Goal: Task Accomplishment & Management: Manage account settings

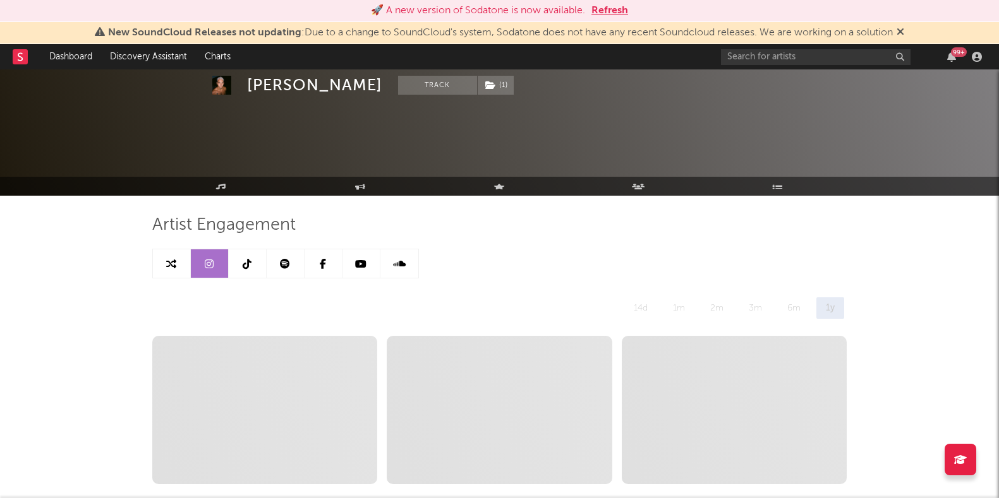
select select "6m"
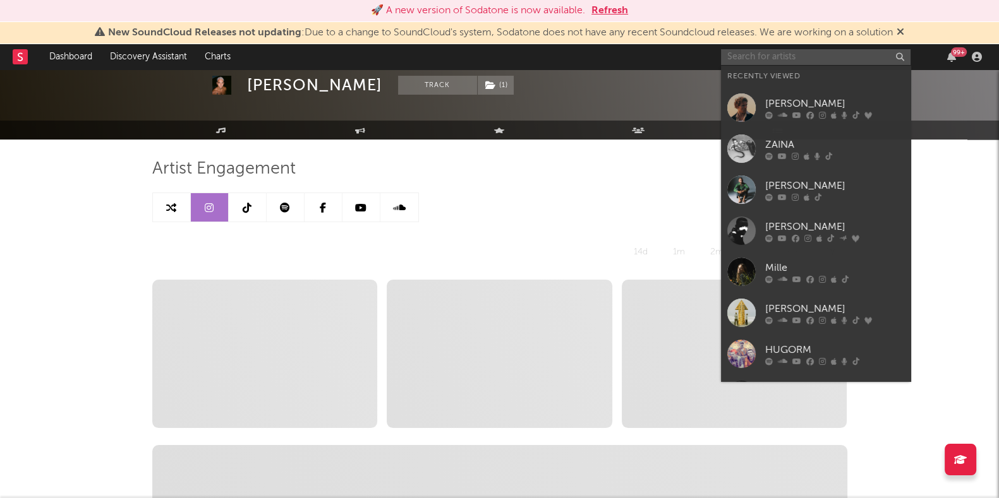
click at [826, 58] on input "text" at bounding box center [815, 57] width 189 height 16
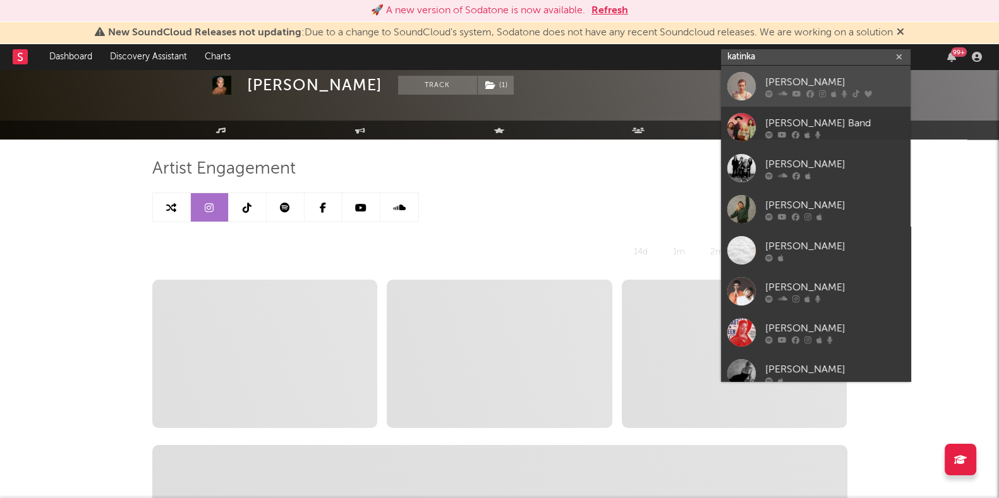
type input "katinka"
click at [767, 78] on div "[PERSON_NAME]" at bounding box center [834, 82] width 139 height 15
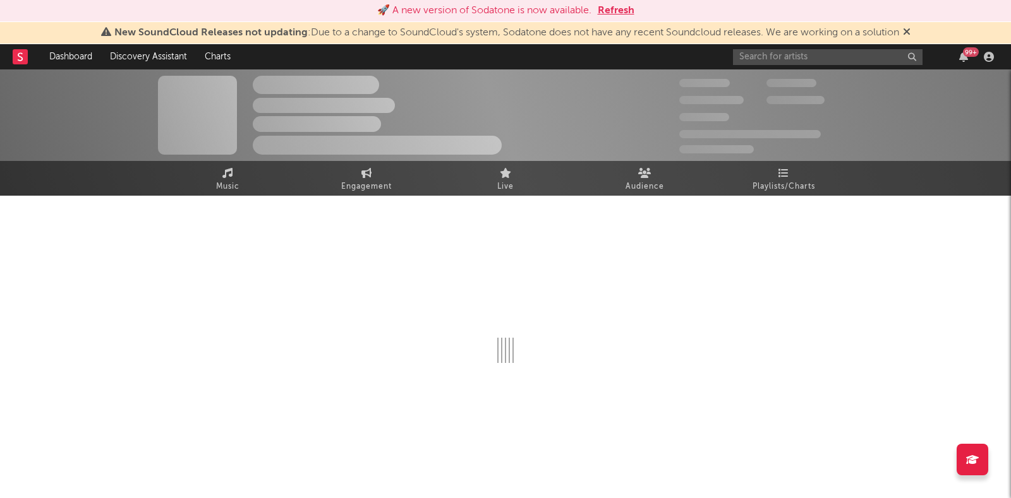
select select "6m"
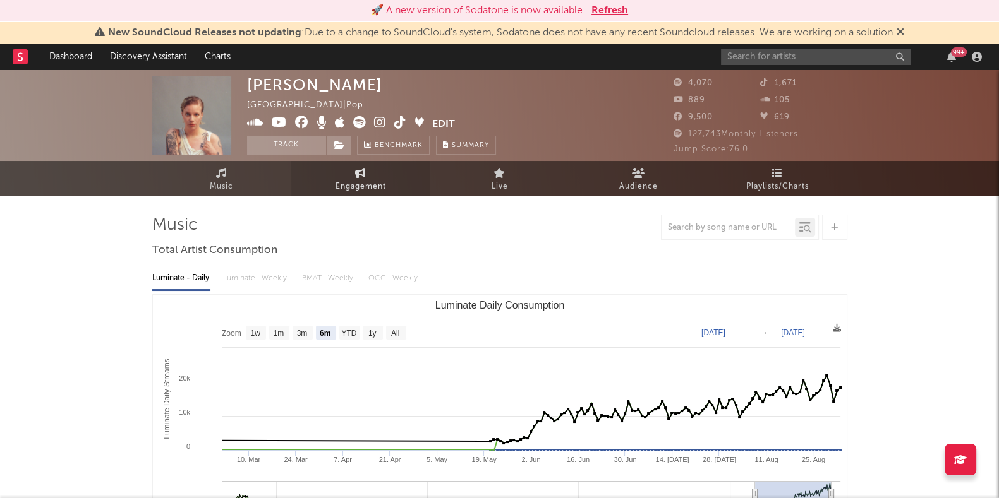
click at [368, 175] on link "Engagement" at bounding box center [360, 178] width 139 height 35
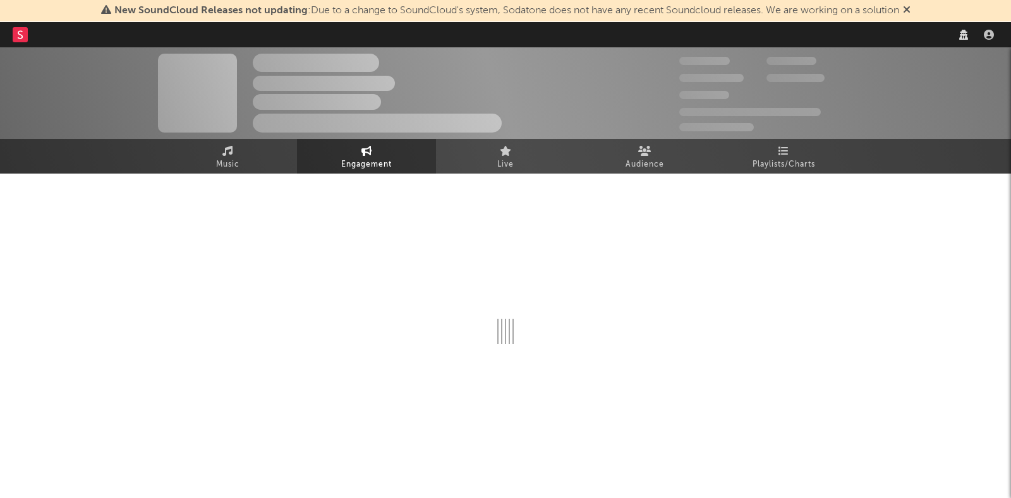
select select "1m"
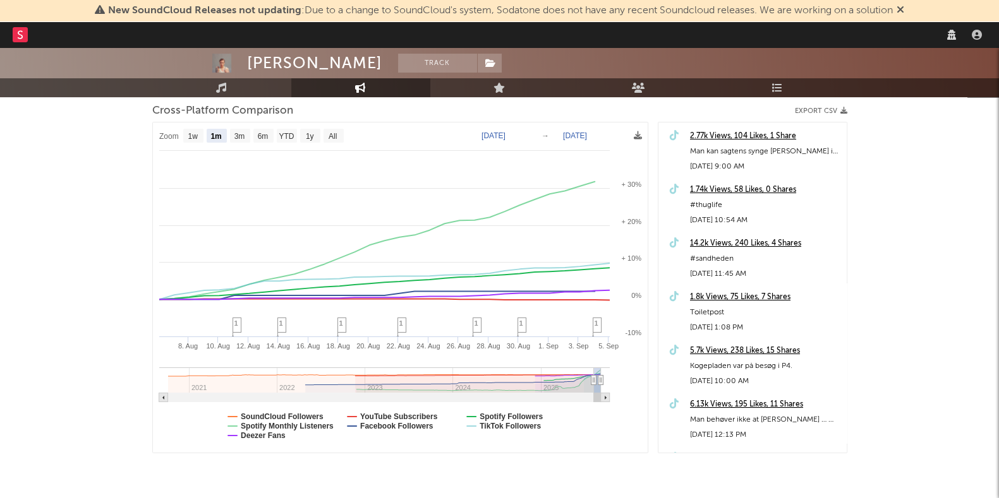
scroll to position [170, 0]
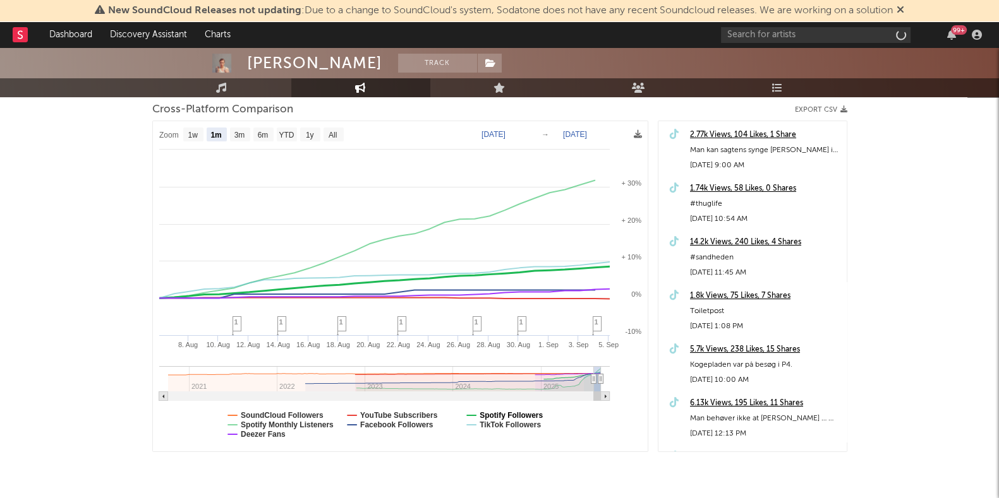
click at [519, 415] on text "Spotify Followers" at bounding box center [510, 415] width 63 height 9
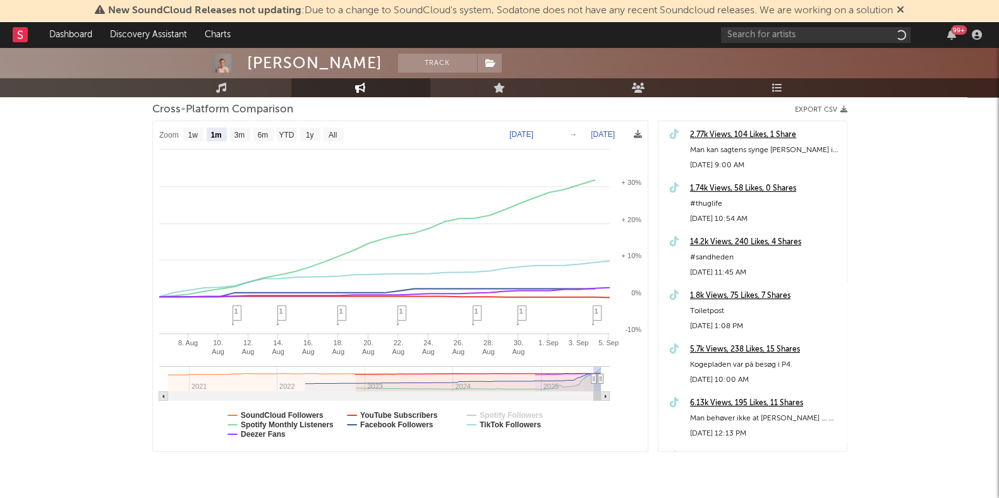
select select "1m"
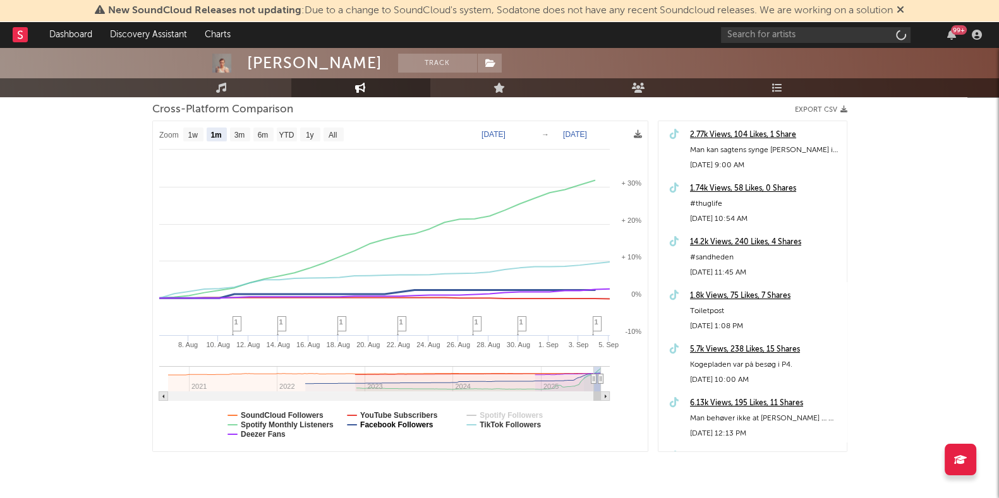
select select "1m"
click at [287, 421] on text "Spotify Monthly Listeners" at bounding box center [287, 425] width 93 height 9
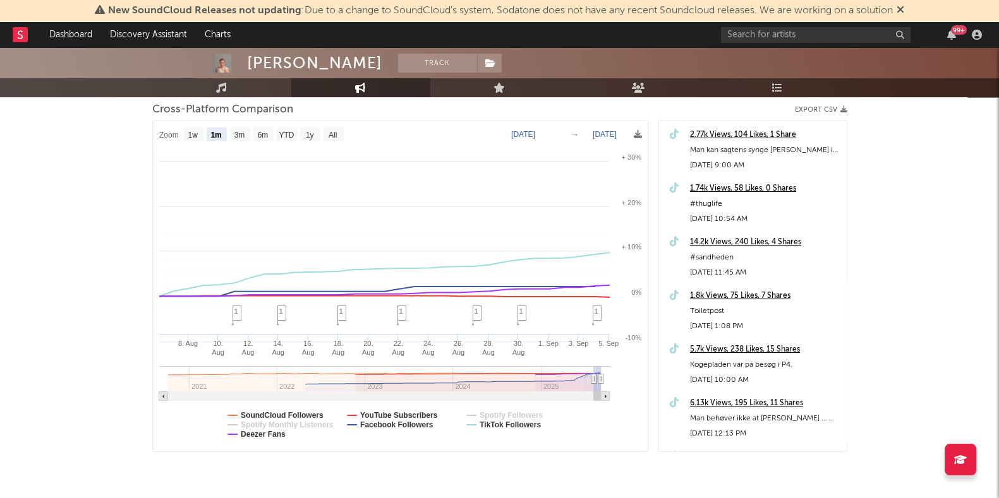
select select "1m"
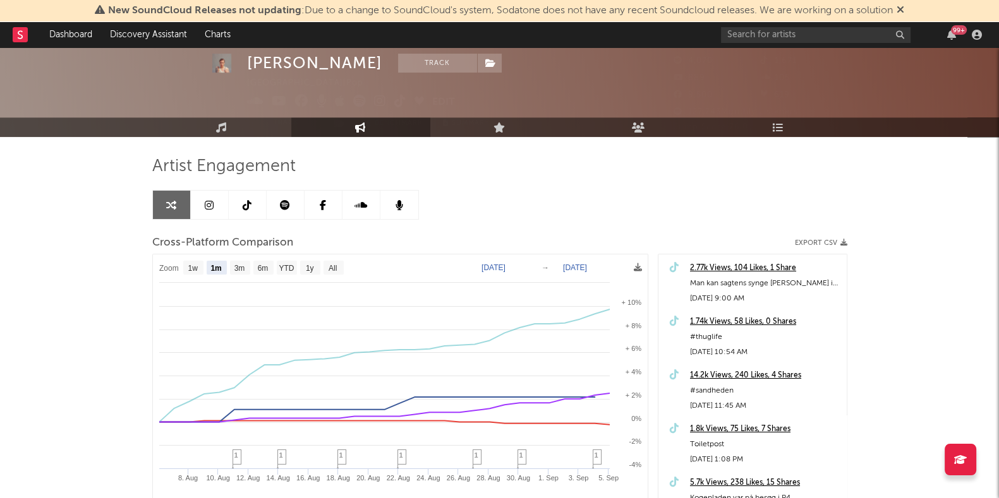
scroll to position [0, 0]
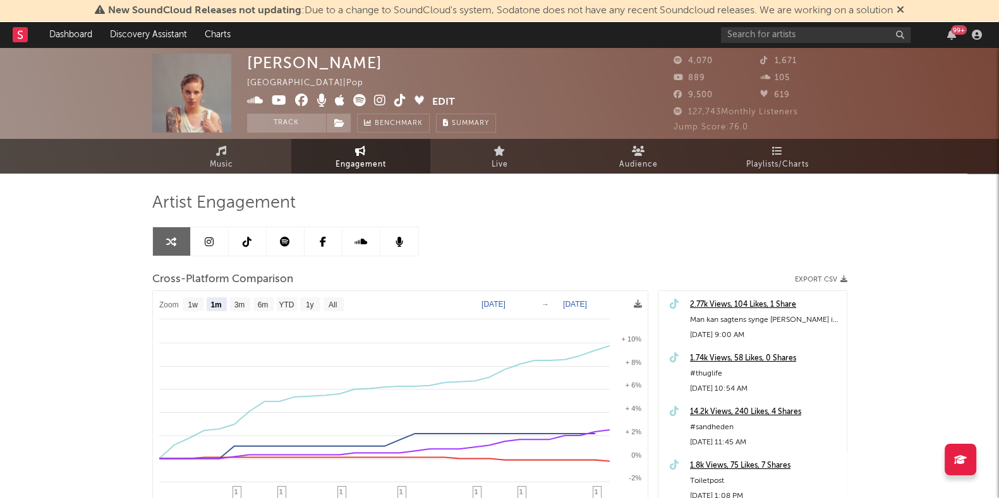
click at [445, 102] on button "Edit" at bounding box center [443, 102] width 23 height 16
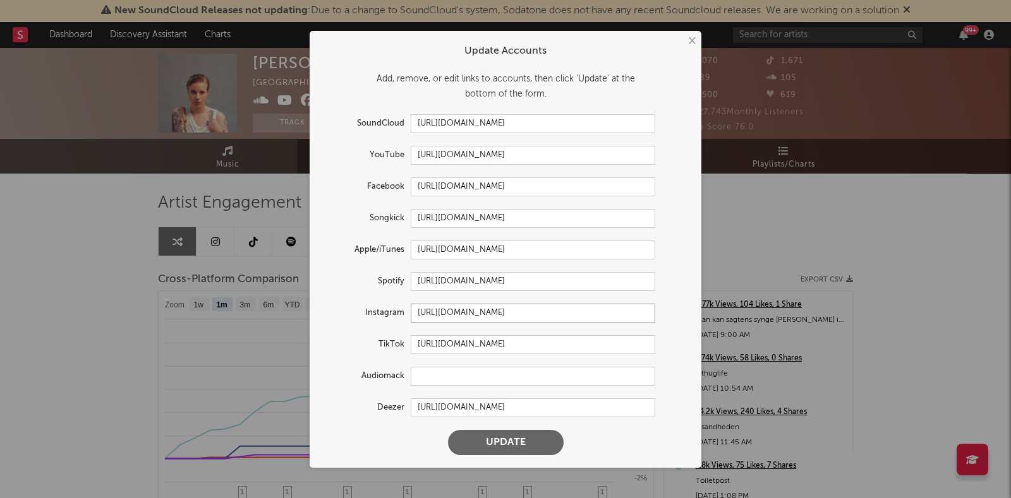
drag, startPoint x: 646, startPoint y: 313, endPoint x: 525, endPoint y: 309, distance: 120.7
click at [525, 309] on input "[URL][DOMAIN_NAME]" at bounding box center [533, 313] width 244 height 19
type input "[URL][DOMAIN_NAME][DOMAIN_NAME]"
drag, startPoint x: 647, startPoint y: 342, endPoint x: 380, endPoint y: 347, distance: 266.6
click at [380, 347] on div "TikTok [URL][DOMAIN_NAME]" at bounding box center [488, 344] width 333 height 19
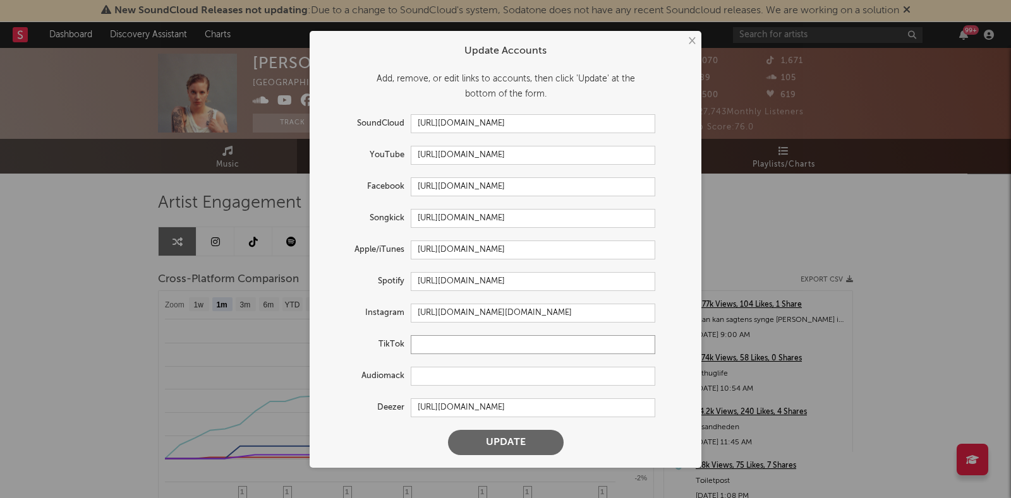
paste input "[URL][DOMAIN_NAME][DOMAIN_NAME]"
type input "[URL][DOMAIN_NAME][DOMAIN_NAME]"
click at [534, 378] on input "text" at bounding box center [533, 376] width 244 height 19
click at [496, 444] on button "Update" at bounding box center [506, 442] width 116 height 25
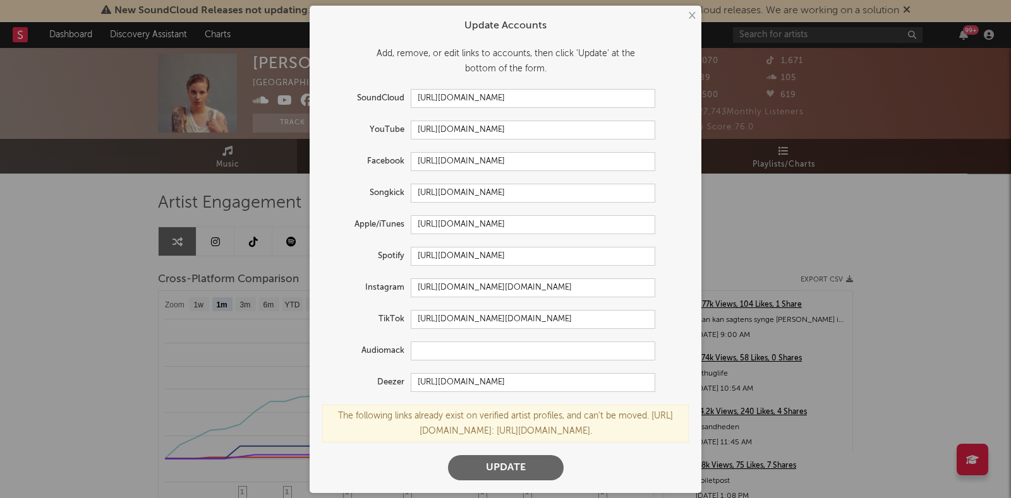
click at [500, 476] on button "Update" at bounding box center [506, 467] width 116 height 25
click at [685, 10] on button "×" at bounding box center [691, 16] width 14 height 14
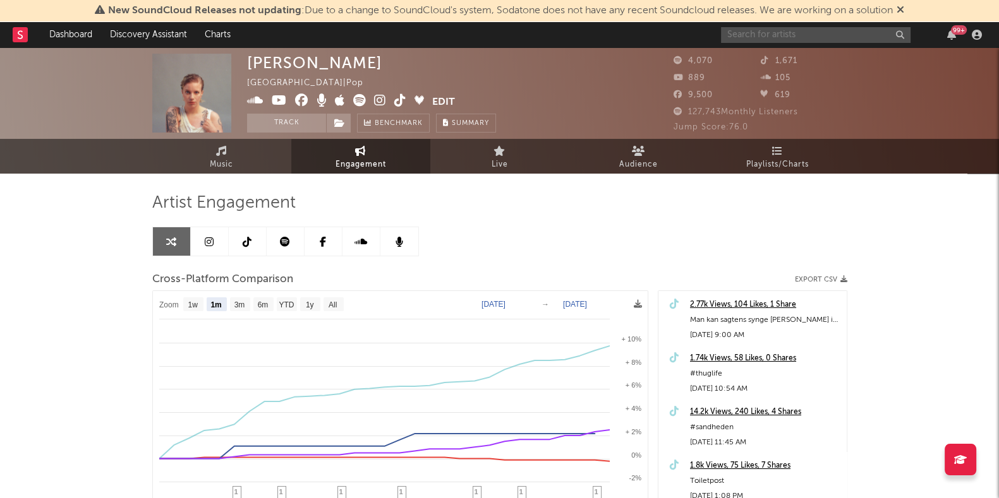
click at [771, 33] on input "text" at bounding box center [815, 35] width 189 height 16
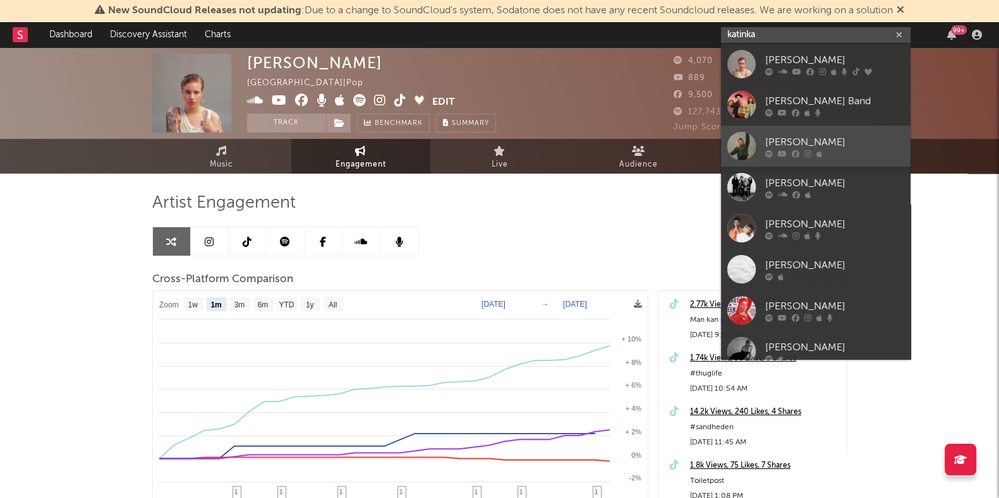
type input "katinka"
click at [781, 145] on div "[PERSON_NAME]" at bounding box center [834, 142] width 139 height 15
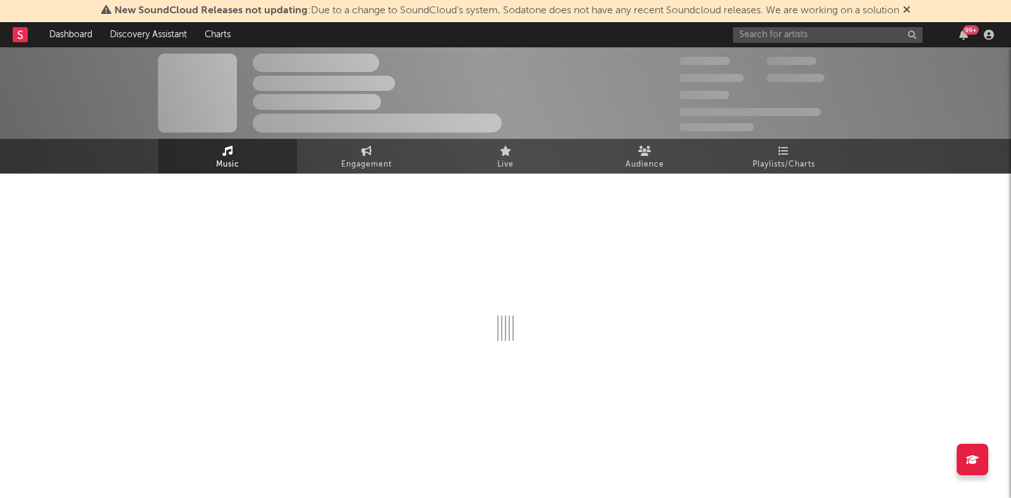
select select "1w"
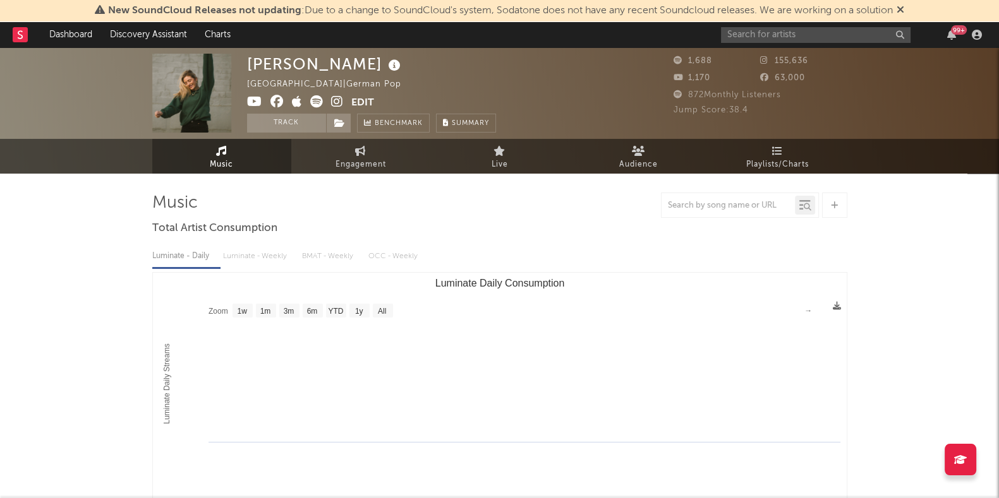
click at [364, 103] on button "Edit" at bounding box center [362, 103] width 23 height 16
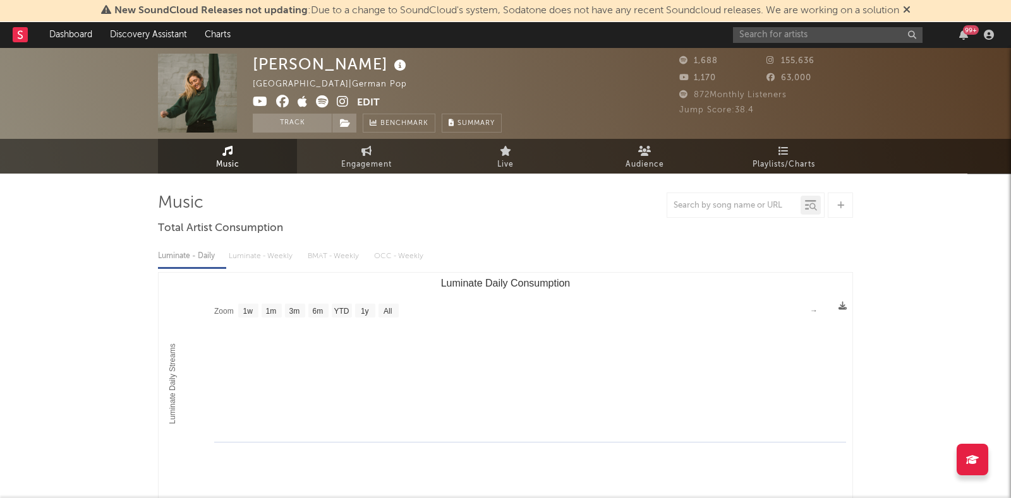
click at [783, 279] on div "× Update Accounts Add, remove, or edit links to accounts, then click 'Update' a…" at bounding box center [505, 249] width 1011 height 498
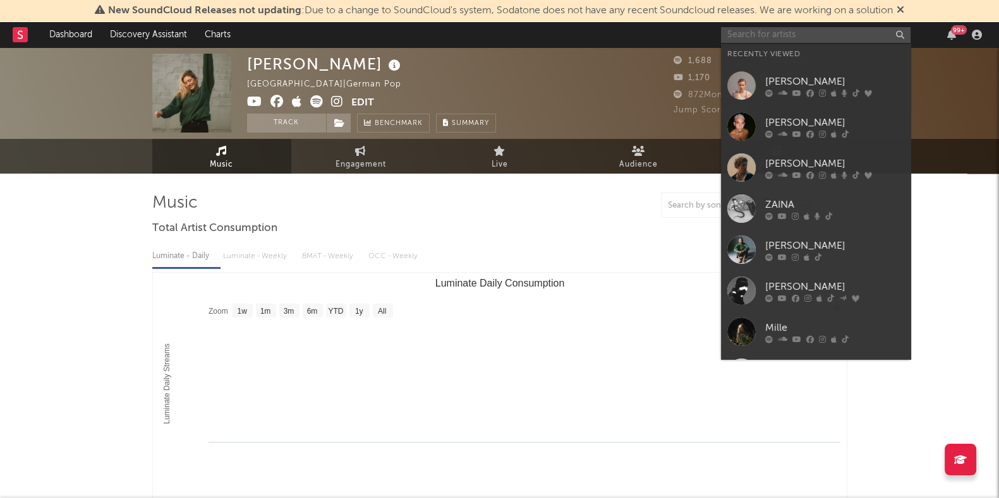
click at [771, 40] on input "text" at bounding box center [815, 35] width 189 height 16
paste input "[URL][DOMAIN_NAME][DOMAIN_NAME]"
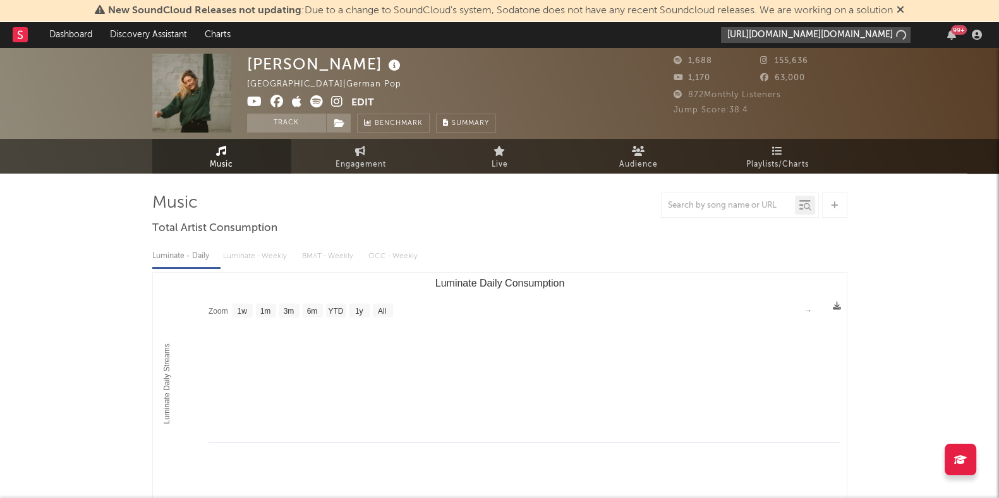
scroll to position [0, 20]
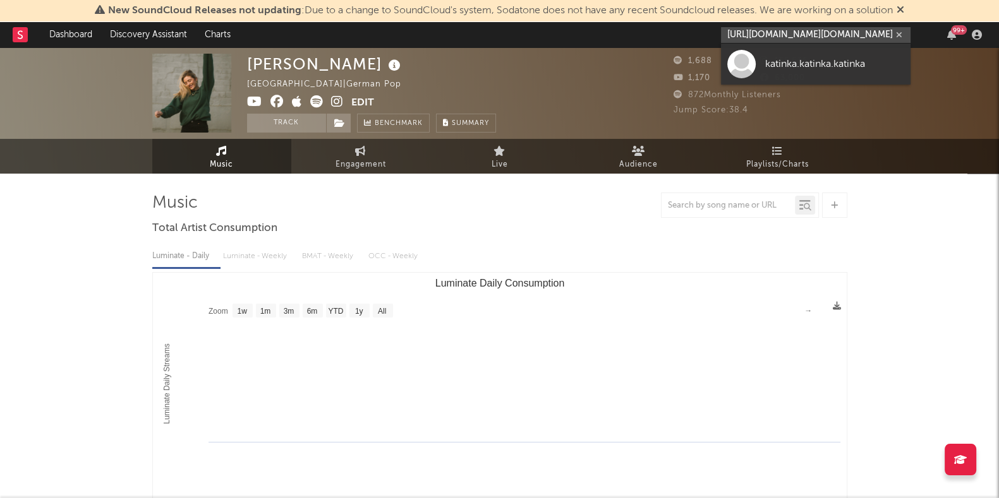
type input "[URL][DOMAIN_NAME][DOMAIN_NAME]"
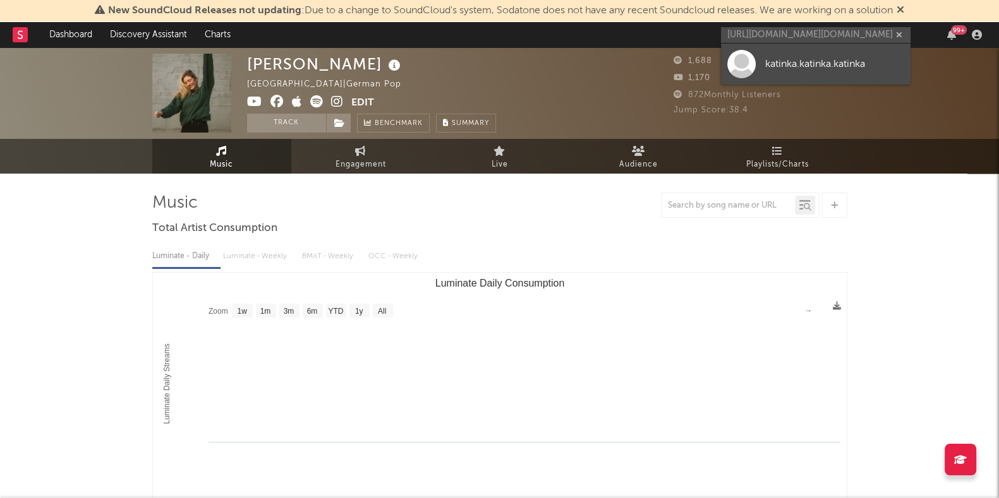
scroll to position [0, 0]
click at [788, 60] on div "katinka.katinka.katinka" at bounding box center [834, 63] width 139 height 15
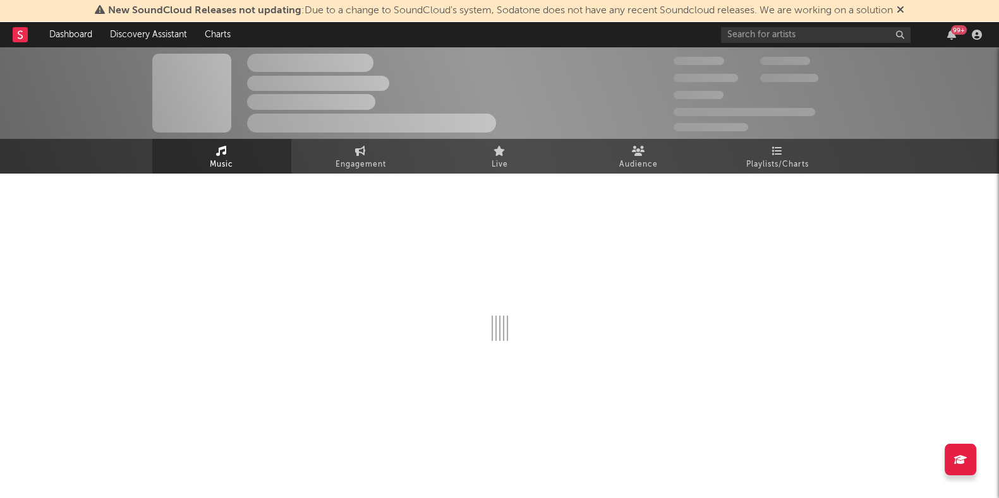
select select "1w"
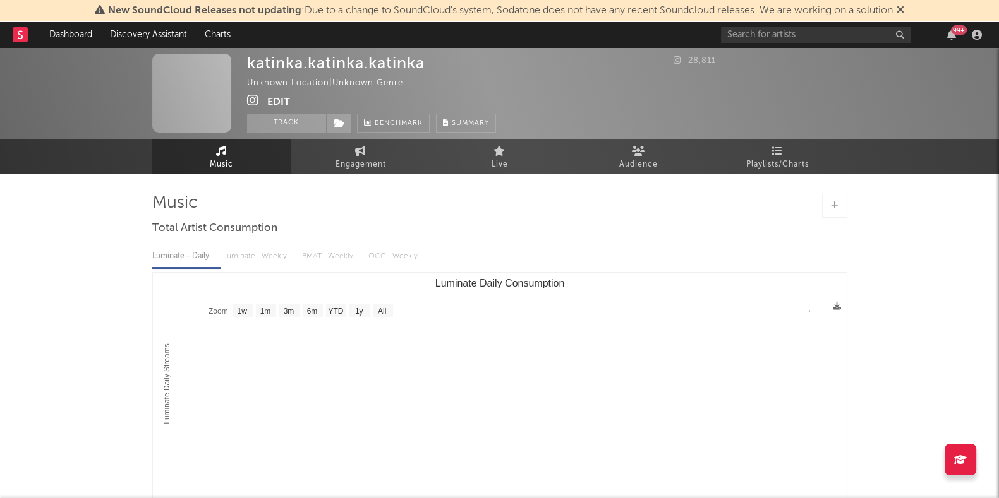
click at [904, 11] on icon at bounding box center [900, 9] width 8 height 10
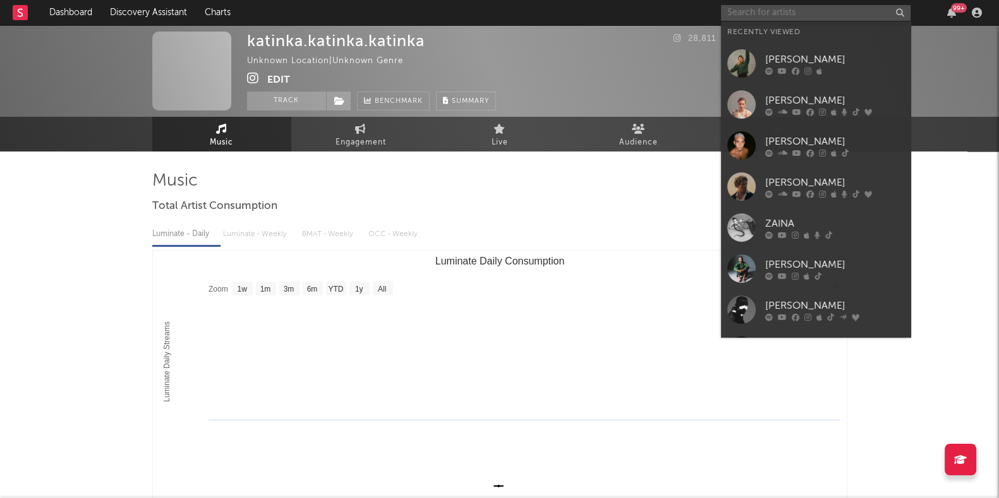
click at [752, 14] on input "text" at bounding box center [815, 13] width 189 height 16
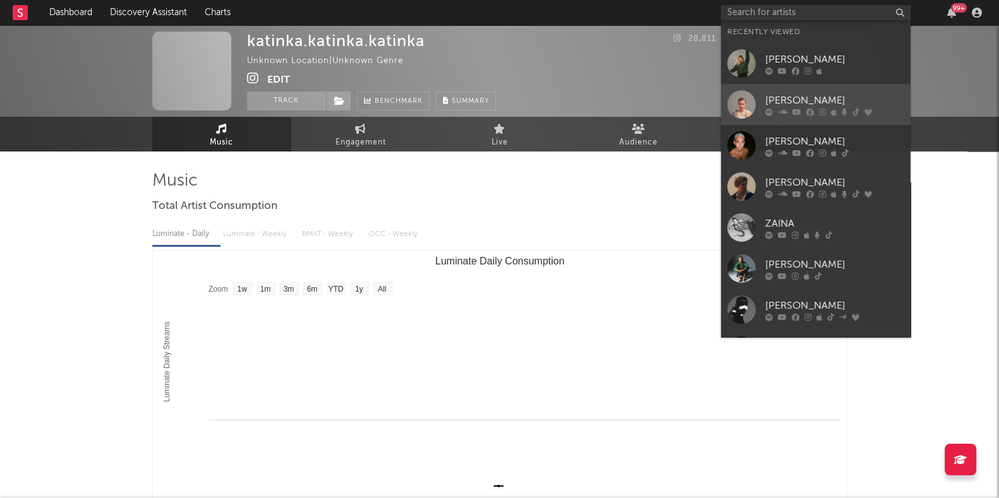
click at [774, 113] on div at bounding box center [834, 112] width 139 height 8
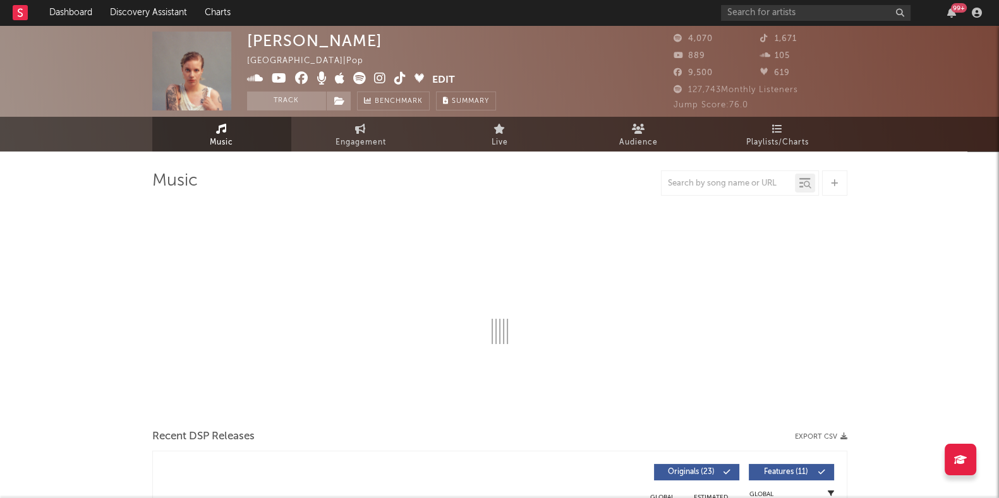
select select "6m"
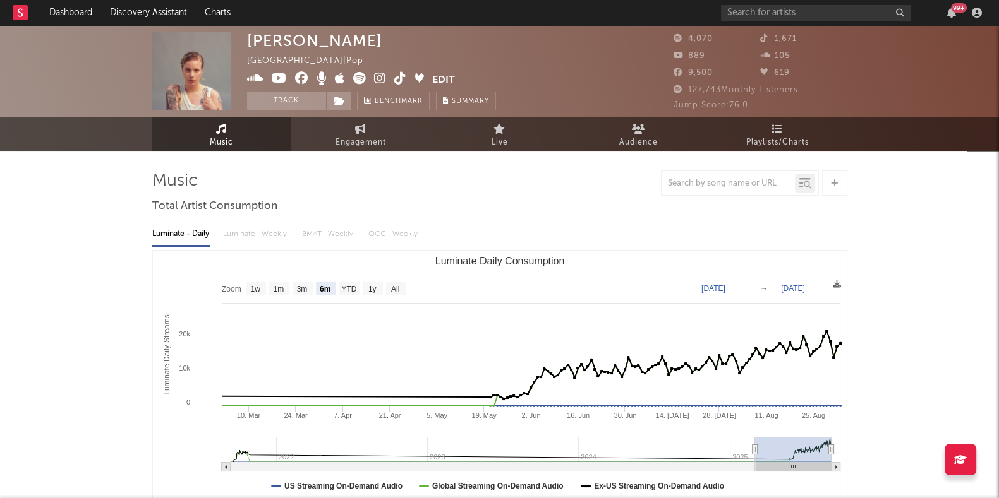
click at [436, 71] on div "Katinka [GEOGRAPHIC_DATA] | Pop Edit Track Benchmark Summary" at bounding box center [371, 71] width 249 height 79
click at [441, 75] on button "Edit" at bounding box center [443, 80] width 23 height 16
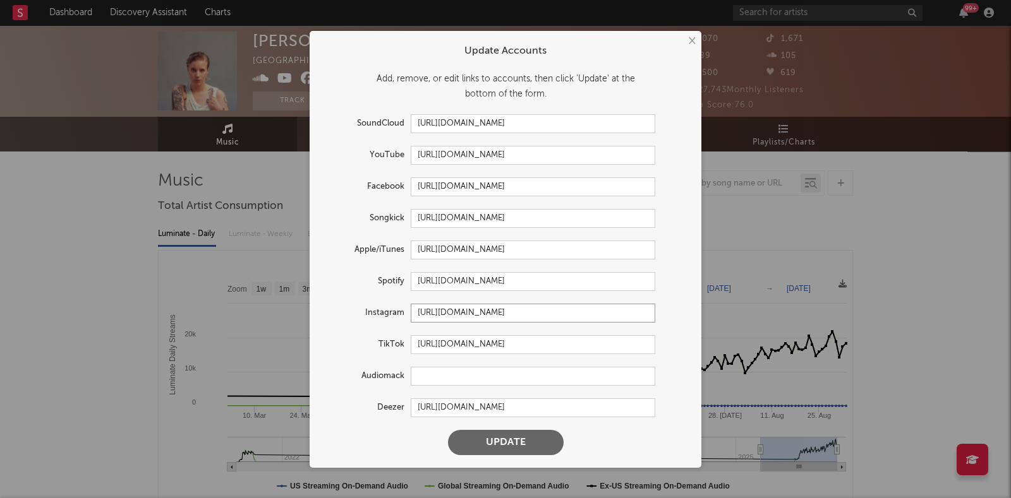
click at [651, 316] on input "[URL][DOMAIN_NAME]" at bounding box center [533, 313] width 244 height 19
type input "[URL][DOMAIN_NAME][DOMAIN_NAME]"
click at [500, 440] on button "Update" at bounding box center [506, 442] width 116 height 25
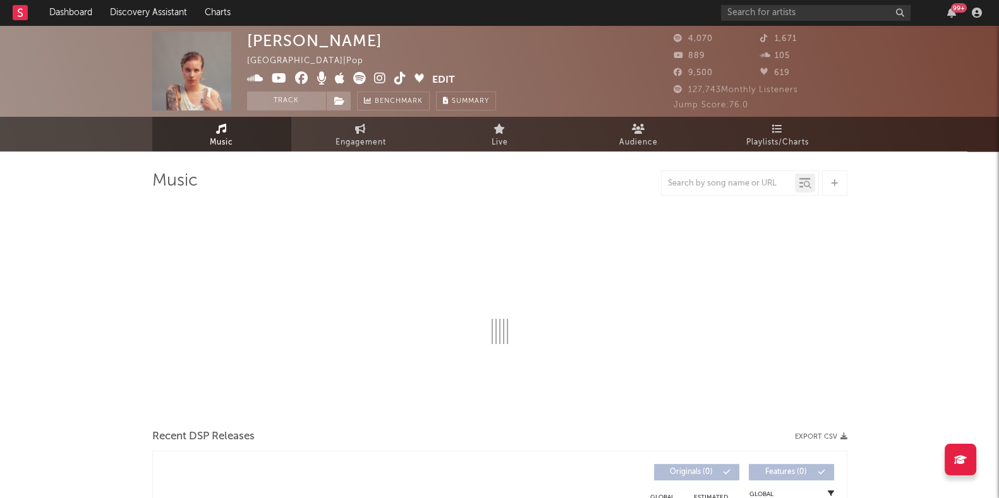
click at [500, 440] on div "Recent DSP Releases Export CSV" at bounding box center [499, 436] width 695 height 21
select select "6m"
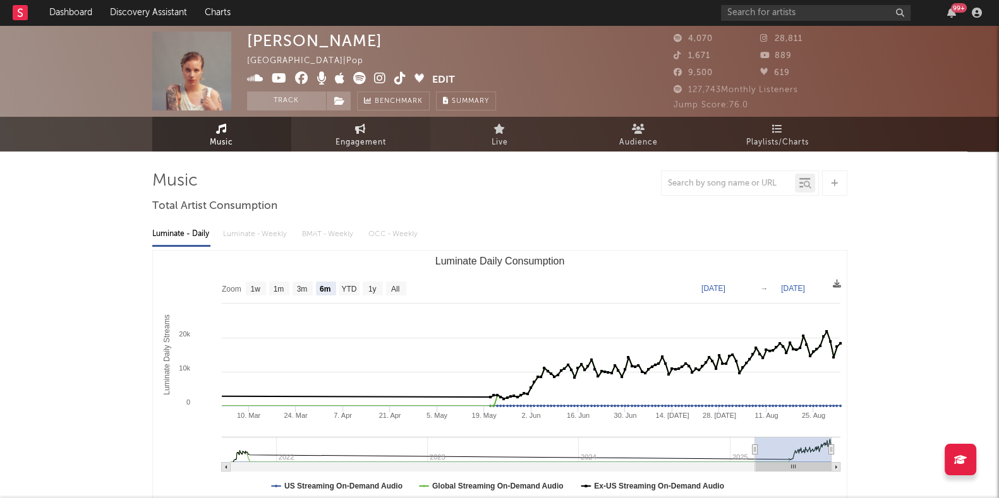
click at [352, 140] on span "Engagement" at bounding box center [360, 142] width 51 height 15
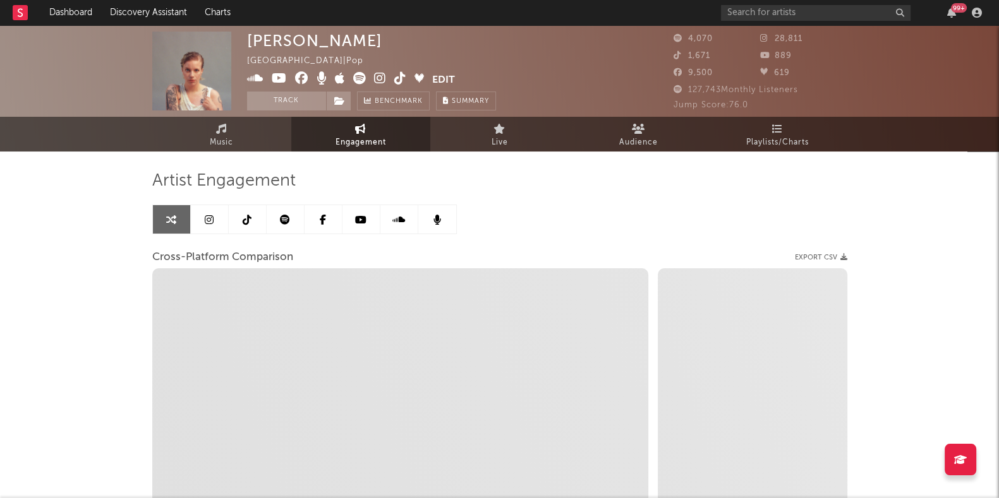
select select "1w"
select select "1m"
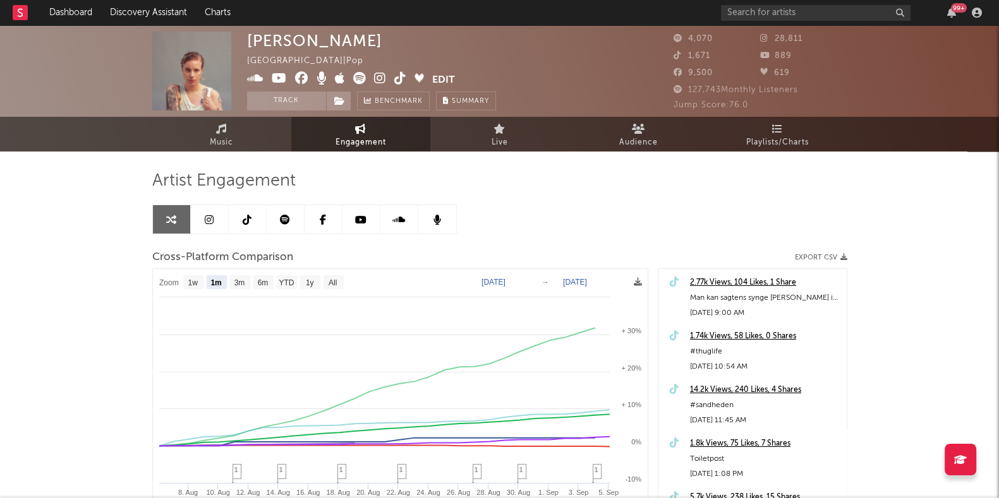
click at [397, 76] on icon at bounding box center [400, 78] width 12 height 13
click at [358, 76] on icon at bounding box center [359, 78] width 13 height 13
click at [279, 73] on icon at bounding box center [279, 78] width 15 height 13
click at [448, 76] on button "Edit" at bounding box center [443, 80] width 23 height 16
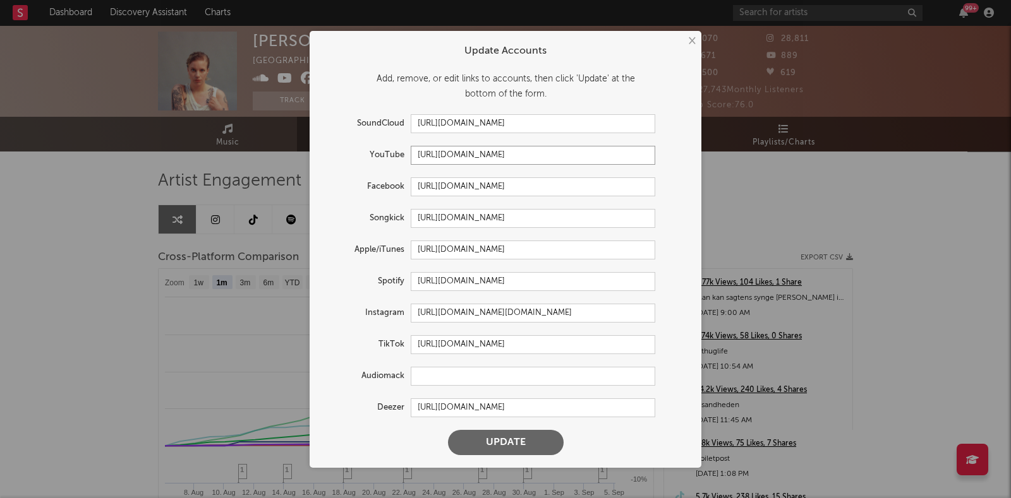
click at [606, 154] on input "[URL][DOMAIN_NAME]" at bounding box center [533, 155] width 244 height 19
click at [508, 440] on button "Update" at bounding box center [506, 442] width 116 height 25
select select "1w"
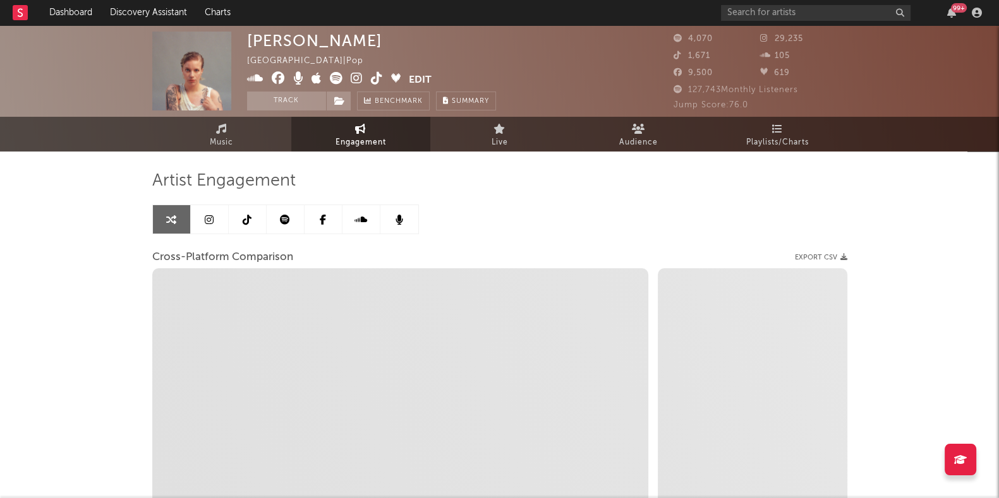
select select "1m"
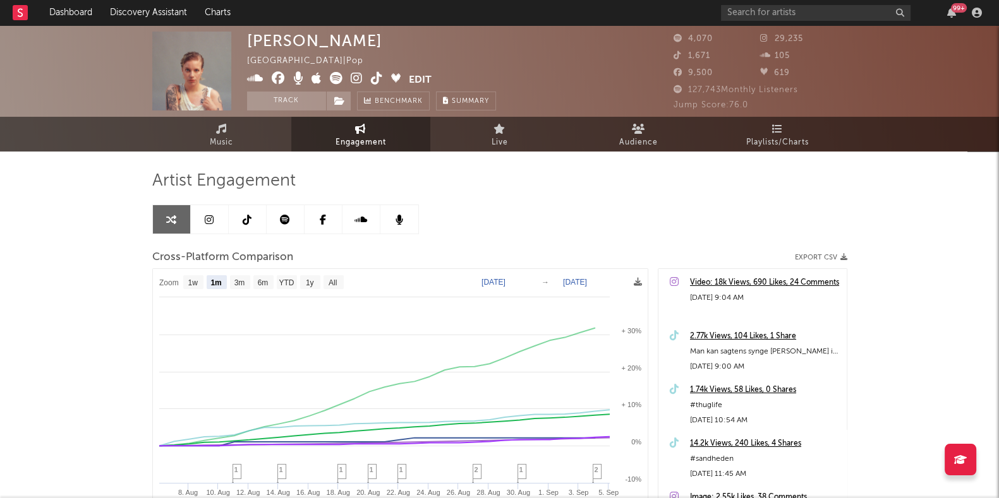
click at [314, 77] on icon at bounding box center [316, 78] width 10 height 13
click at [417, 79] on button "Edit" at bounding box center [420, 80] width 23 height 16
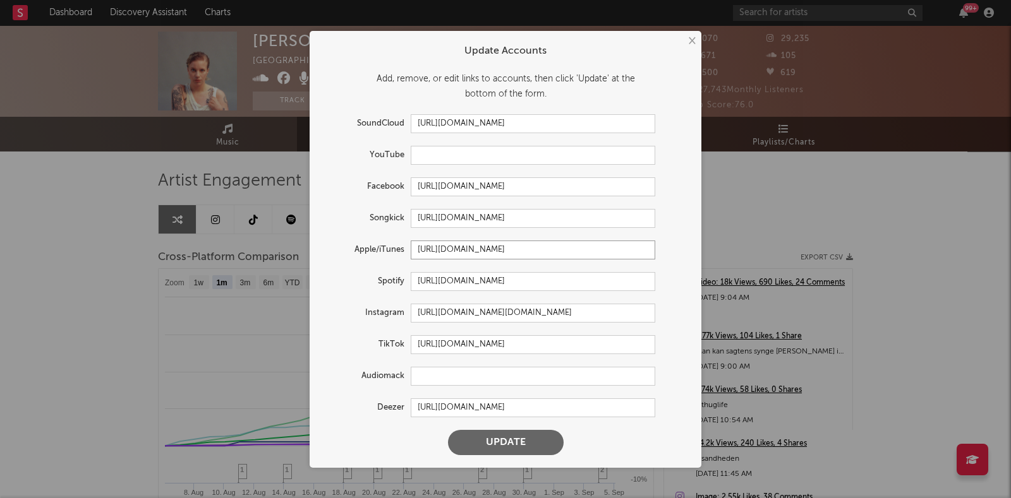
click at [639, 251] on input "[URL][DOMAIN_NAME]" at bounding box center [533, 250] width 244 height 19
paste input "794279261"
type input "[URL][DOMAIN_NAME]"
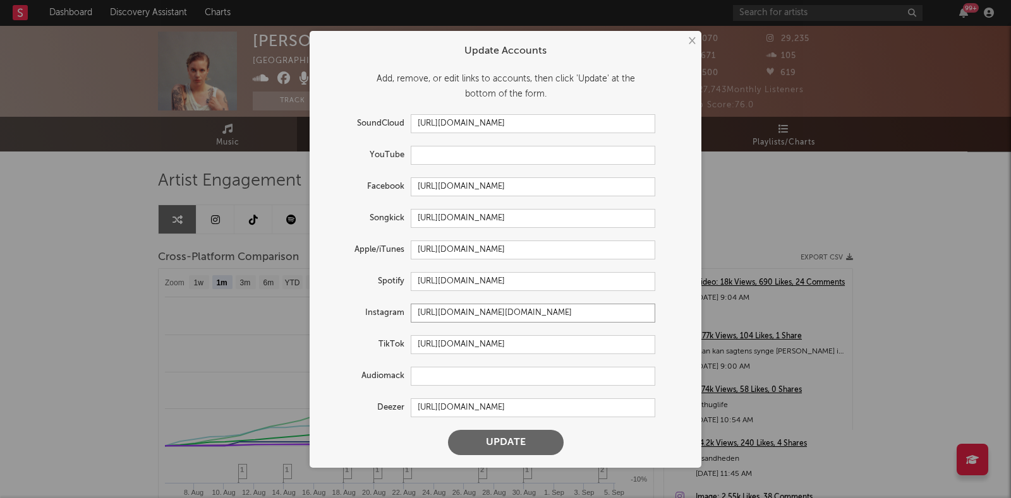
click at [632, 316] on input "[URL][DOMAIN_NAME][DOMAIN_NAME]" at bounding box center [533, 313] width 244 height 19
click at [508, 438] on button "Update" at bounding box center [506, 442] width 116 height 25
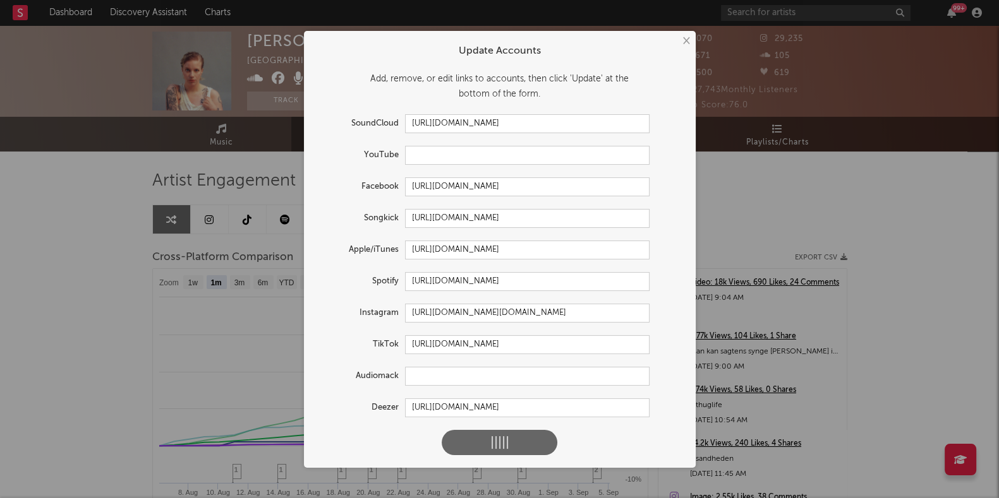
select select "1w"
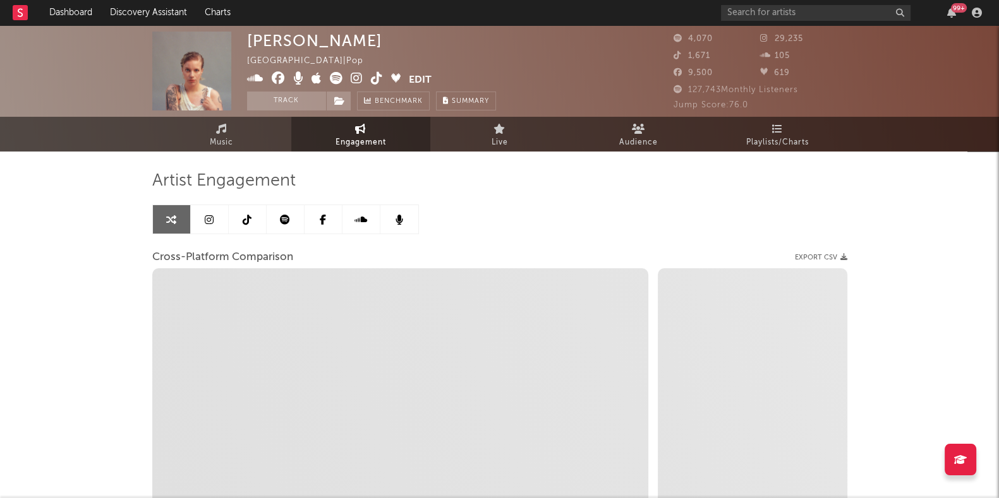
select select "1m"
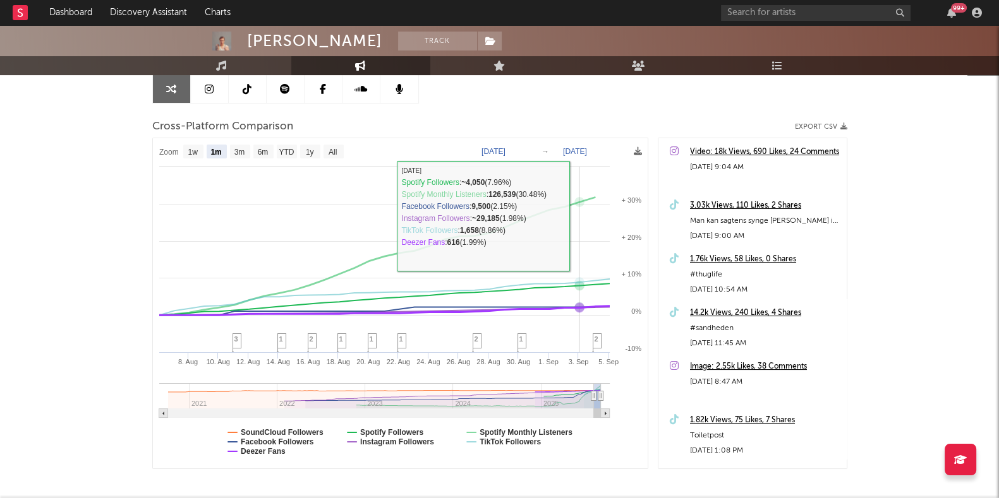
scroll to position [132, 0]
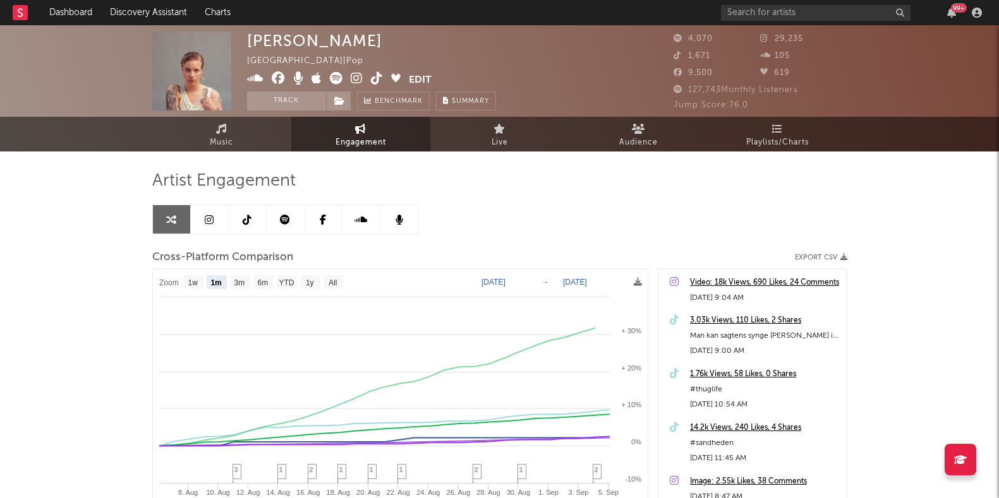
select select "1m"
